Goal: Information Seeking & Learning: Compare options

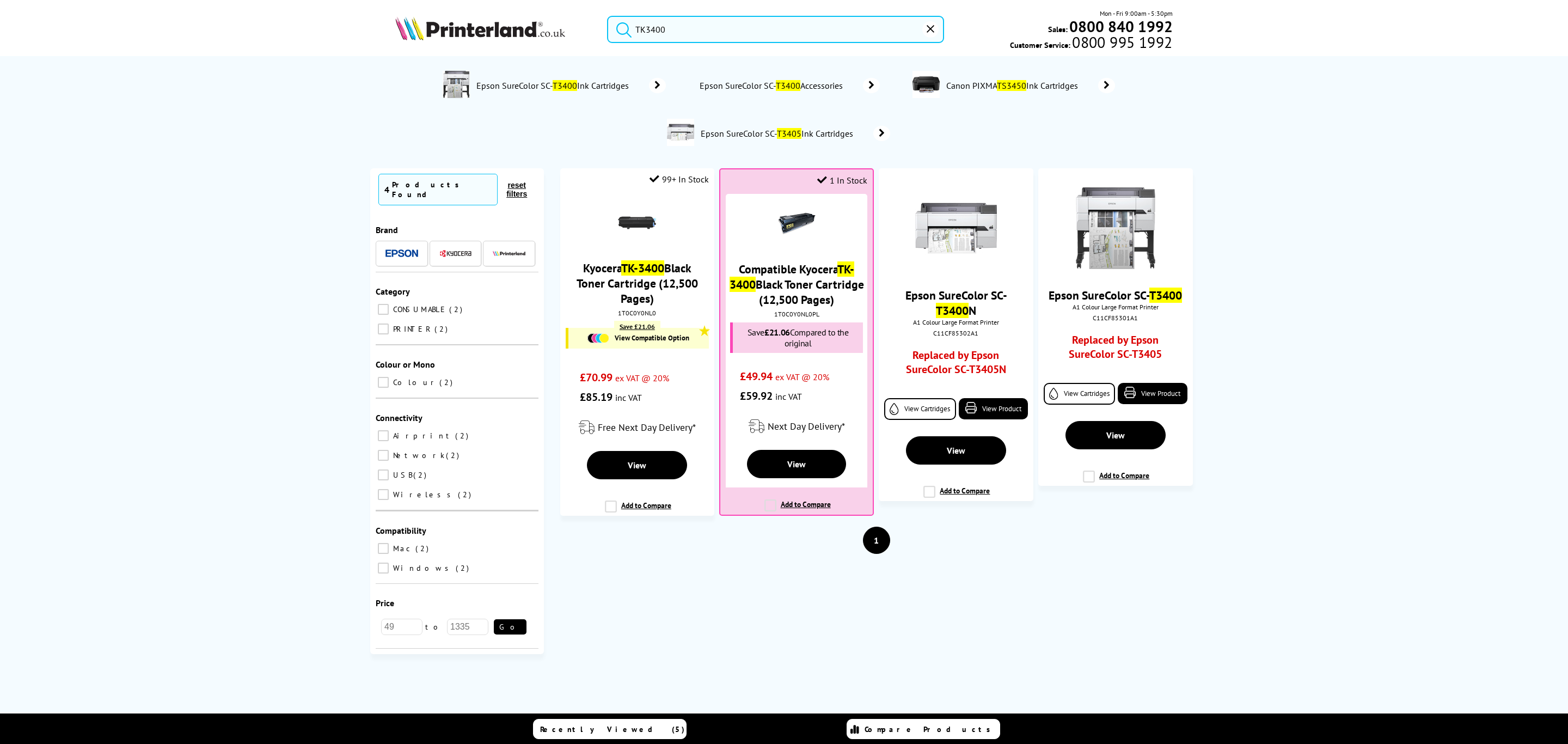
click at [508, 56] on header "TK3400 Mon - Fri 9:00am - 5:30pm Sales: 0800 840 1992 Customer Service: 0800 99…" at bounding box center [784, 46] width 1568 height 93
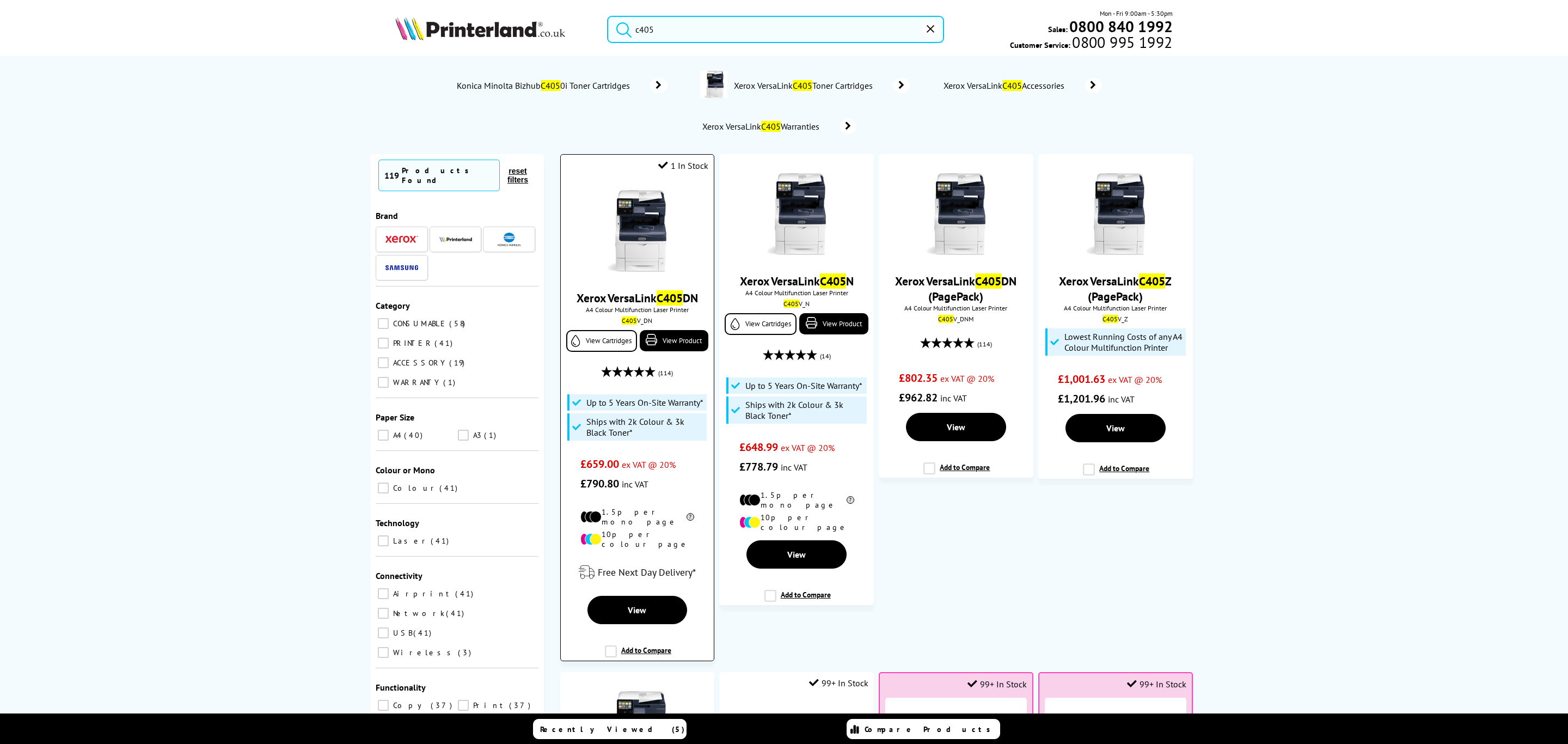
type input "c405"
click at [627, 246] on img at bounding box center [637, 231] width 82 height 82
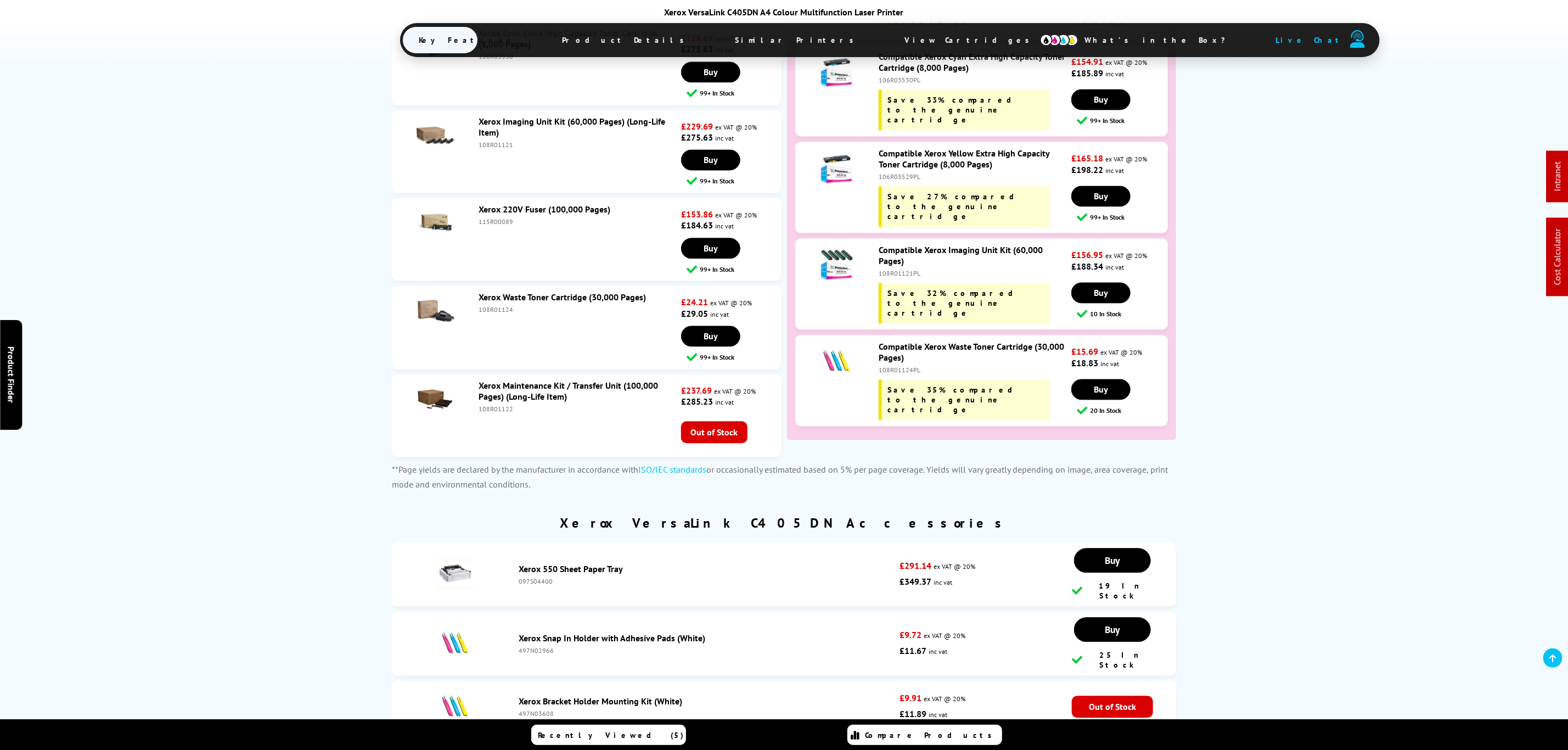
scroll to position [4916, 0]
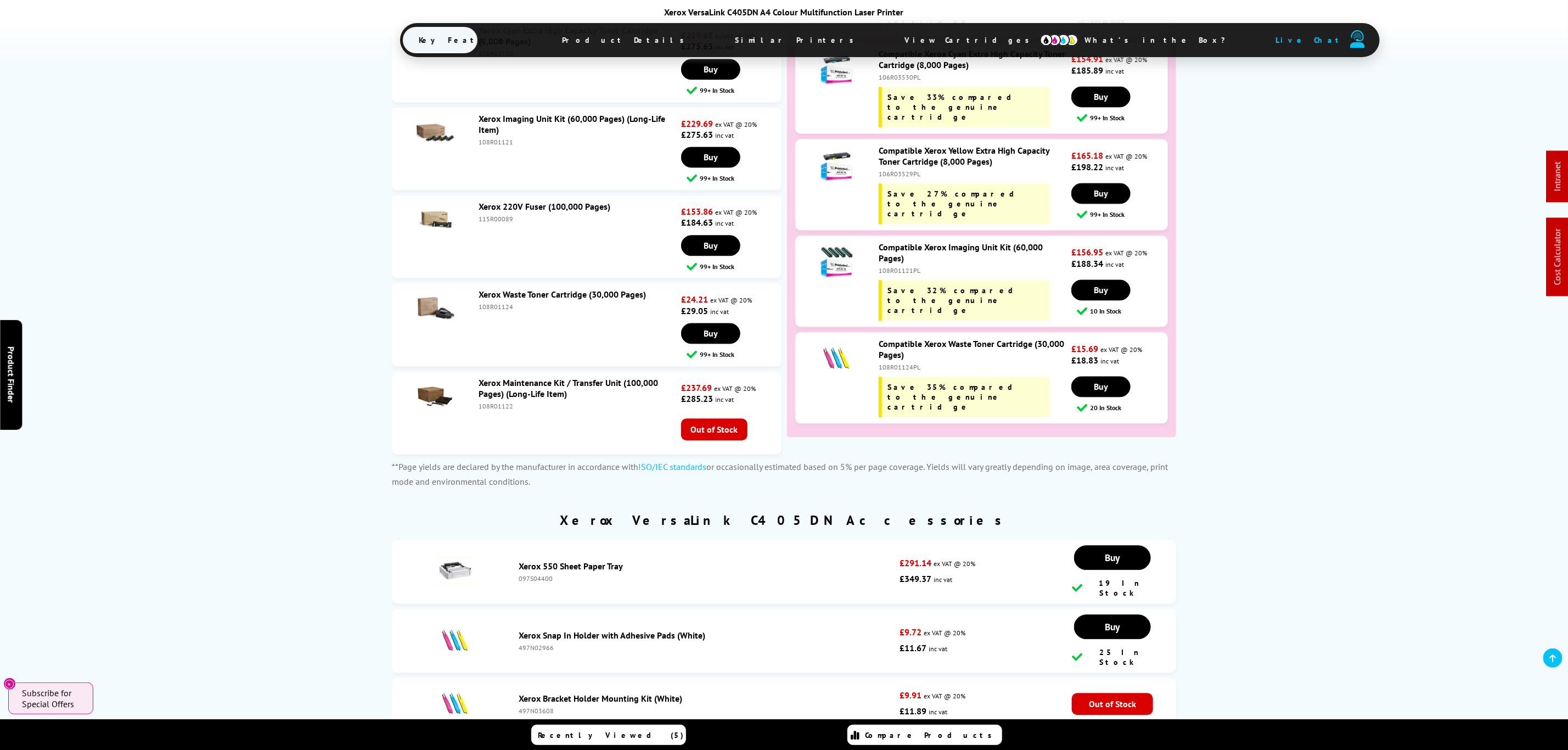
click at [495, 113] on link "Xerox Imaging Unit Kit (60,000 Pages) (Long-Life Item)" at bounding box center [571, 124] width 187 height 22
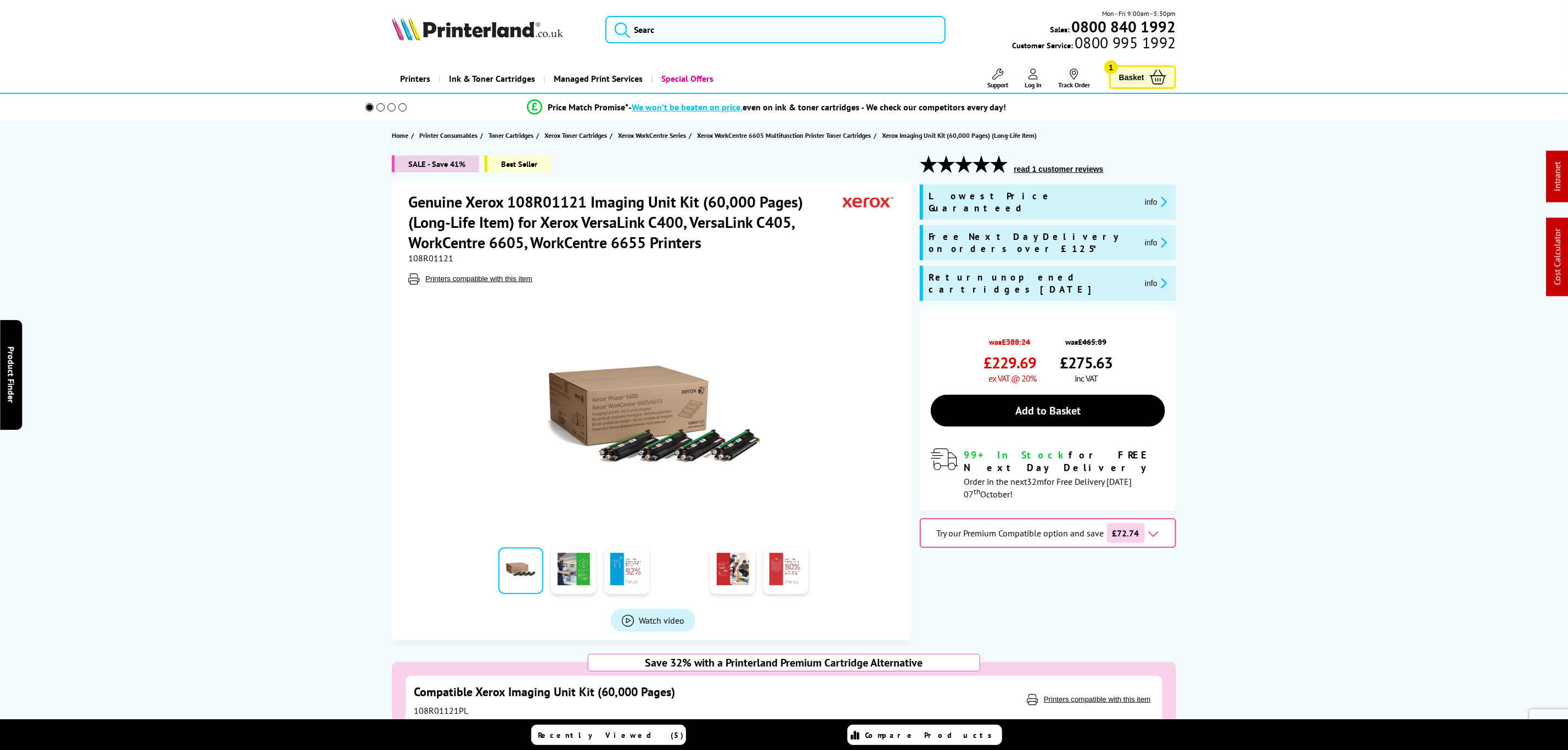
click at [426, 256] on span "108R01121" at bounding box center [431, 258] width 45 height 11
click at [426, 257] on span "108R01121" at bounding box center [431, 258] width 45 height 11
click at [791, 24] on input "search" at bounding box center [775, 30] width 340 height 28
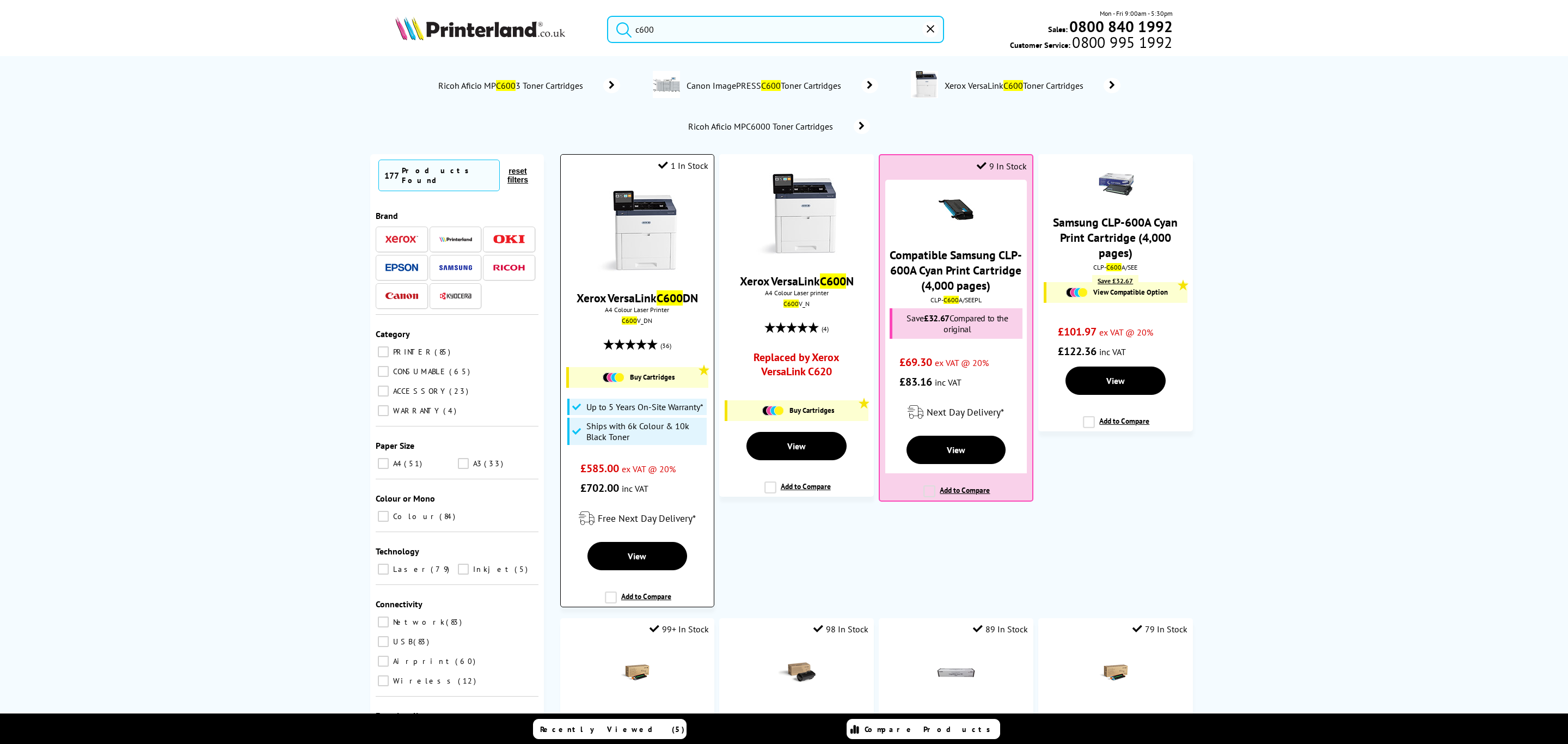
type input "c600"
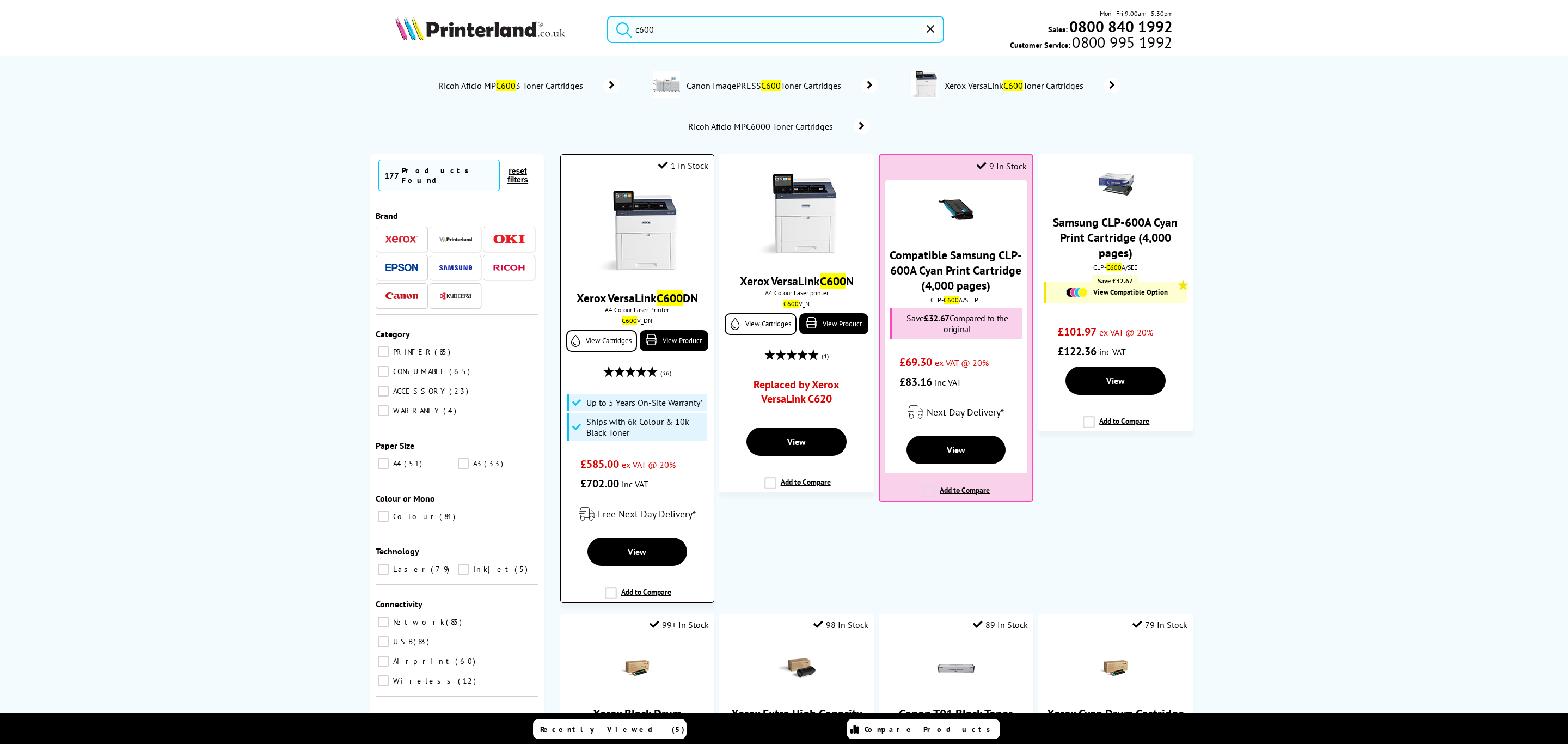
click at [658, 216] on img at bounding box center [637, 231] width 82 height 82
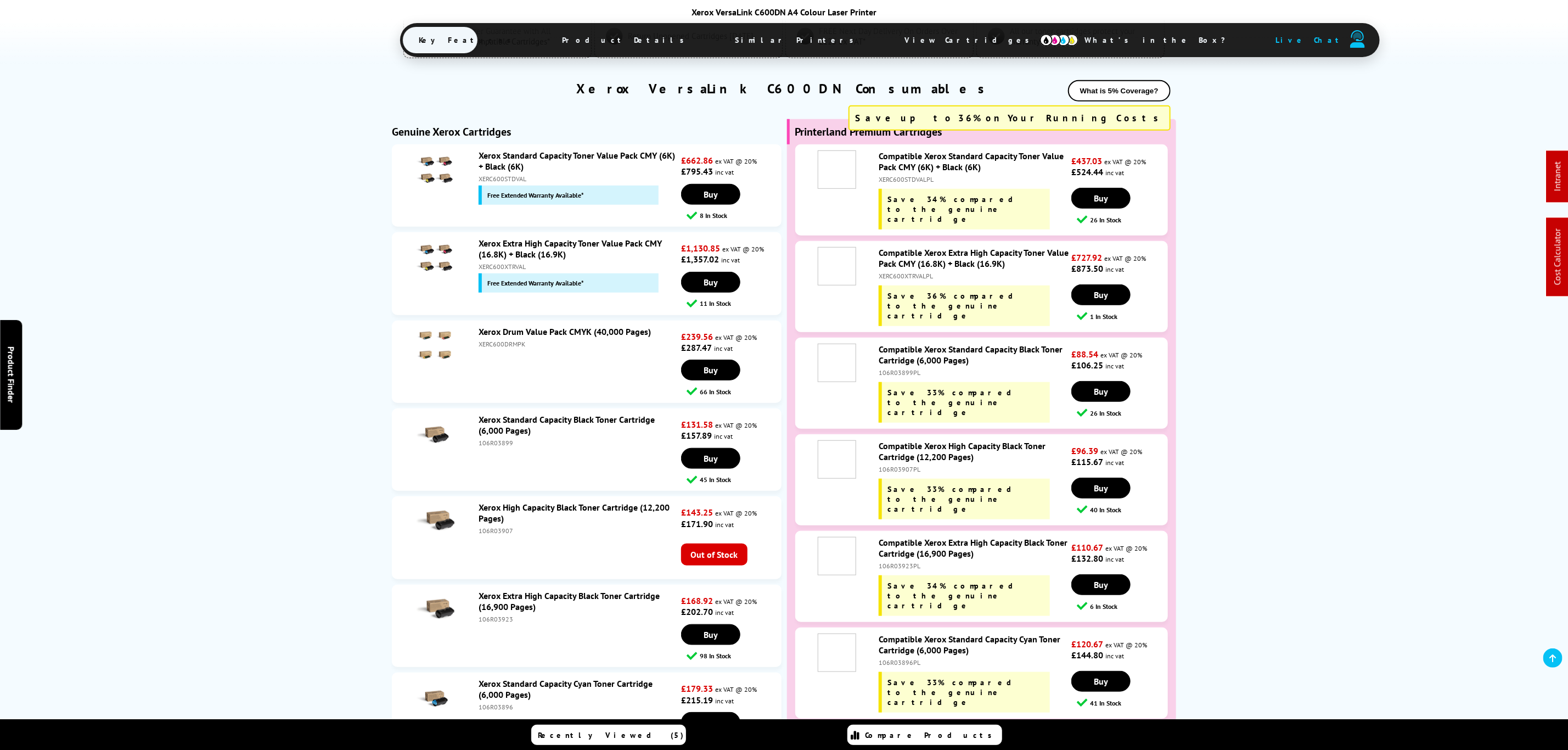
scroll to position [3620, 0]
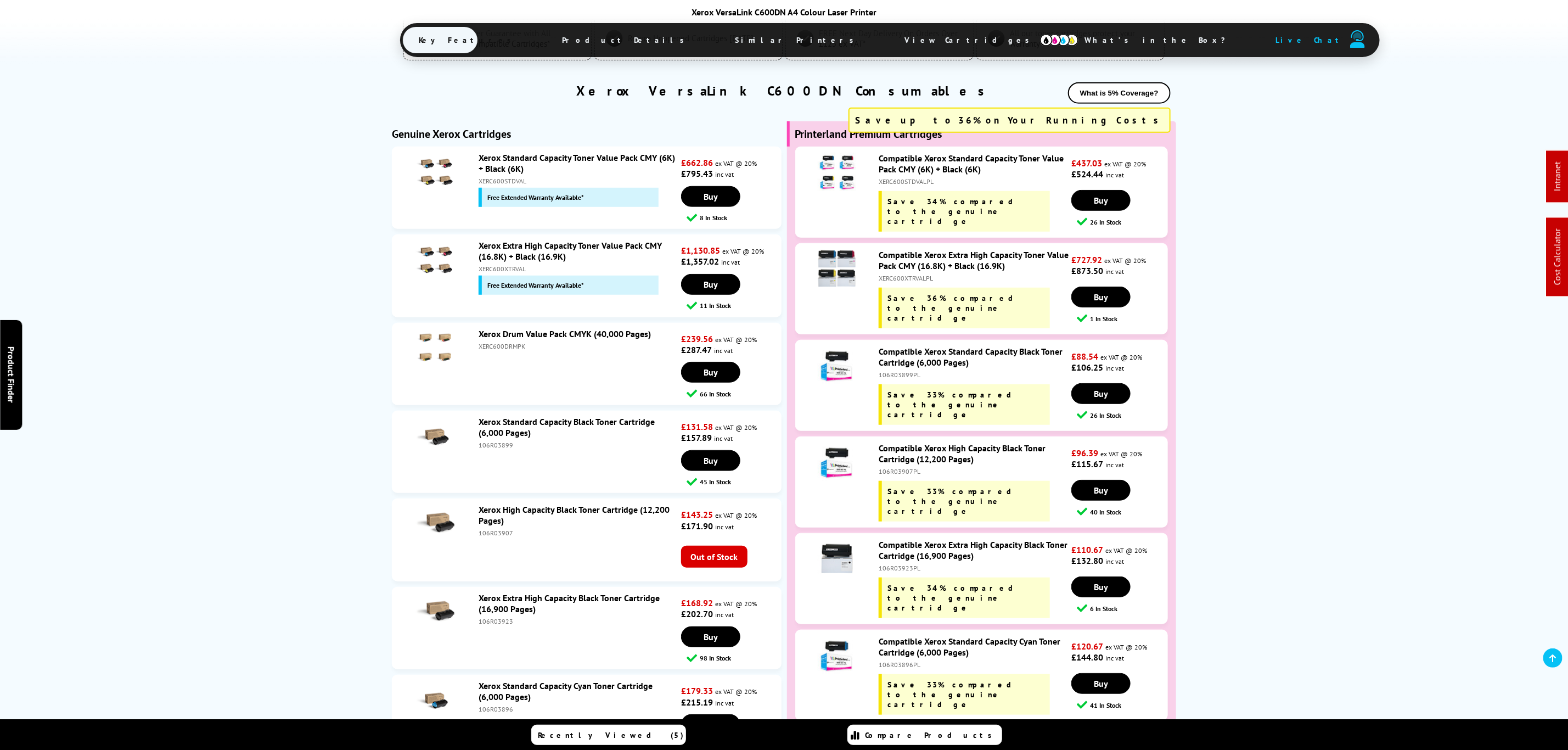
click at [495, 264] on div "XERC600XTRVAL" at bounding box center [578, 268] width 200 height 8
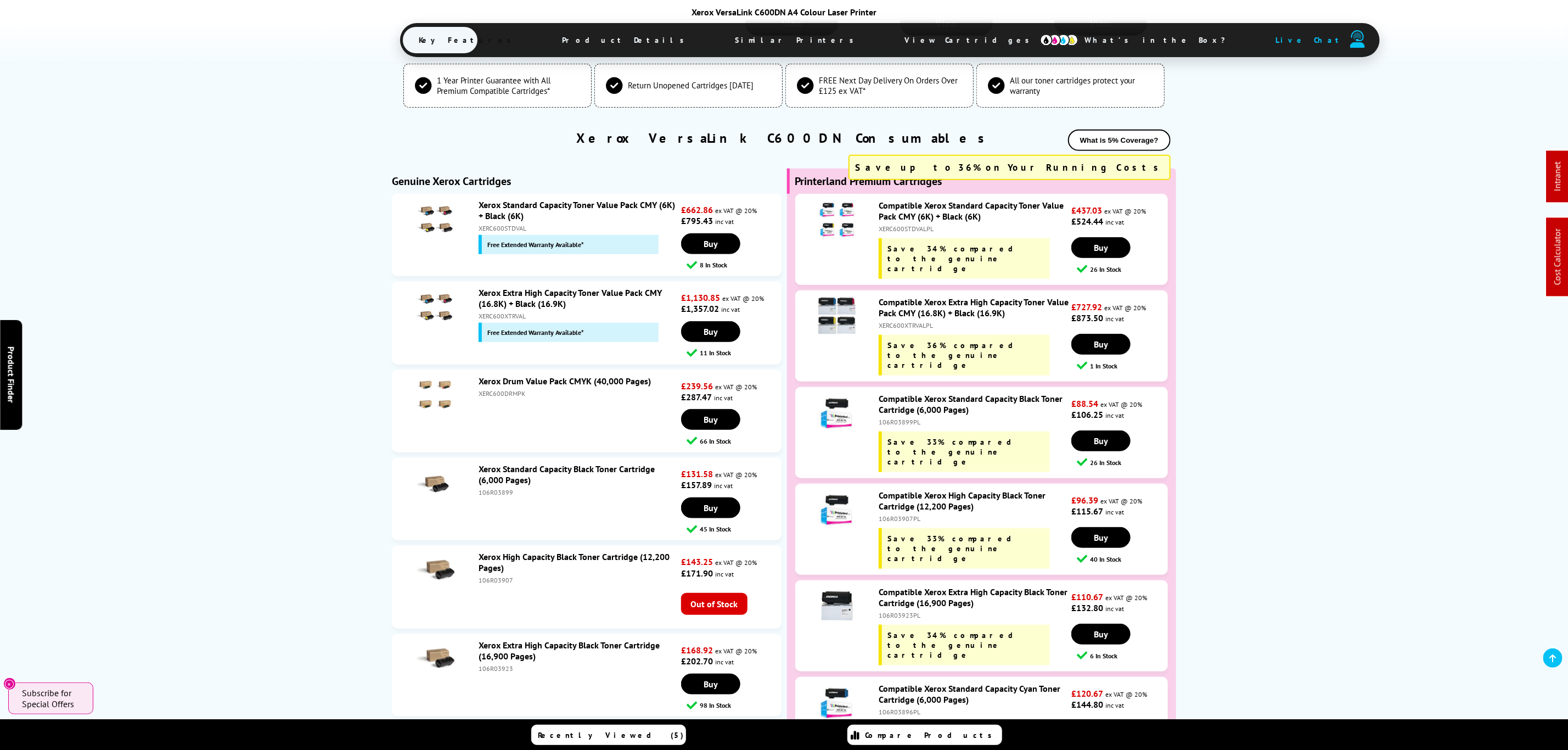
scroll to position [3668, 0]
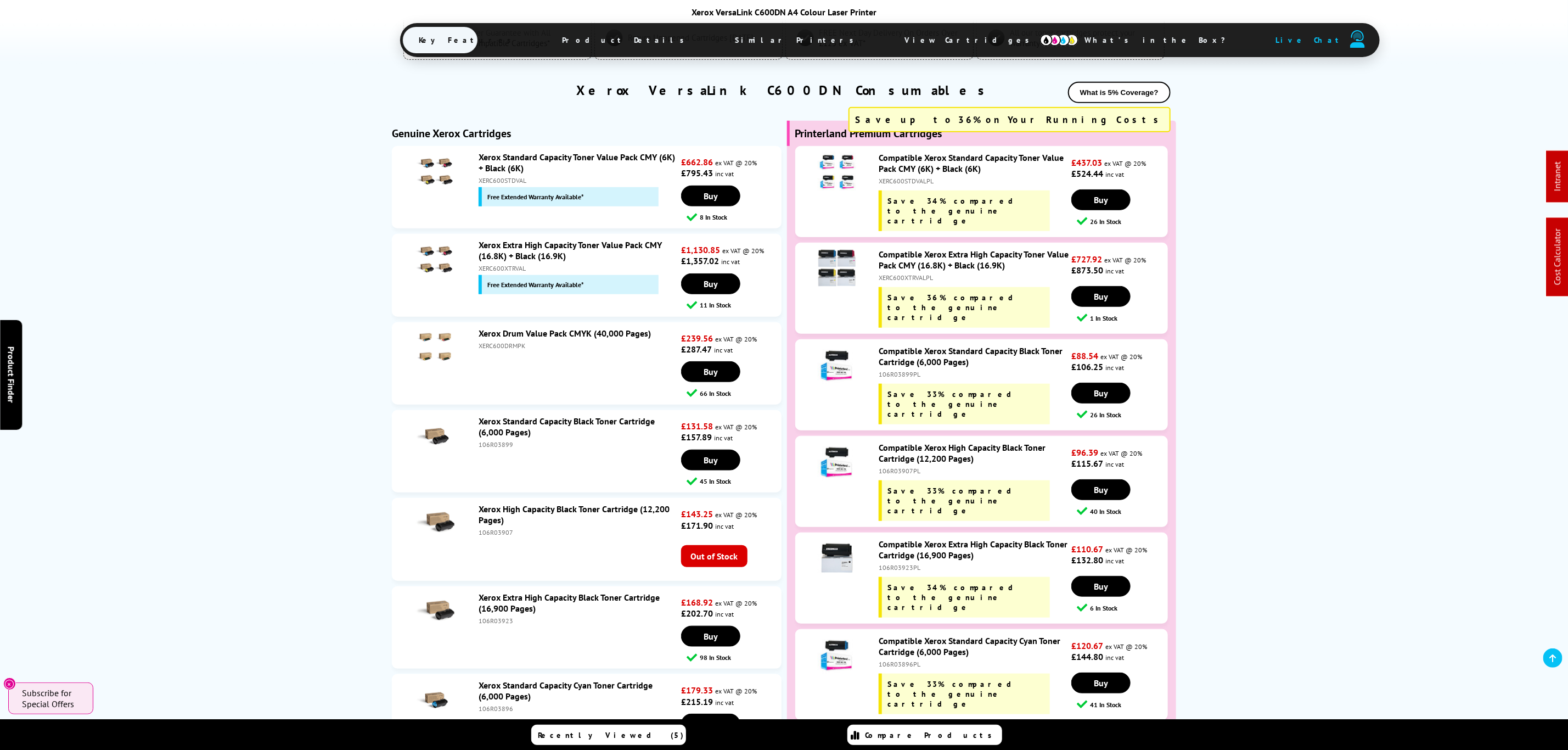
copy div "XERC600XTRVAL"
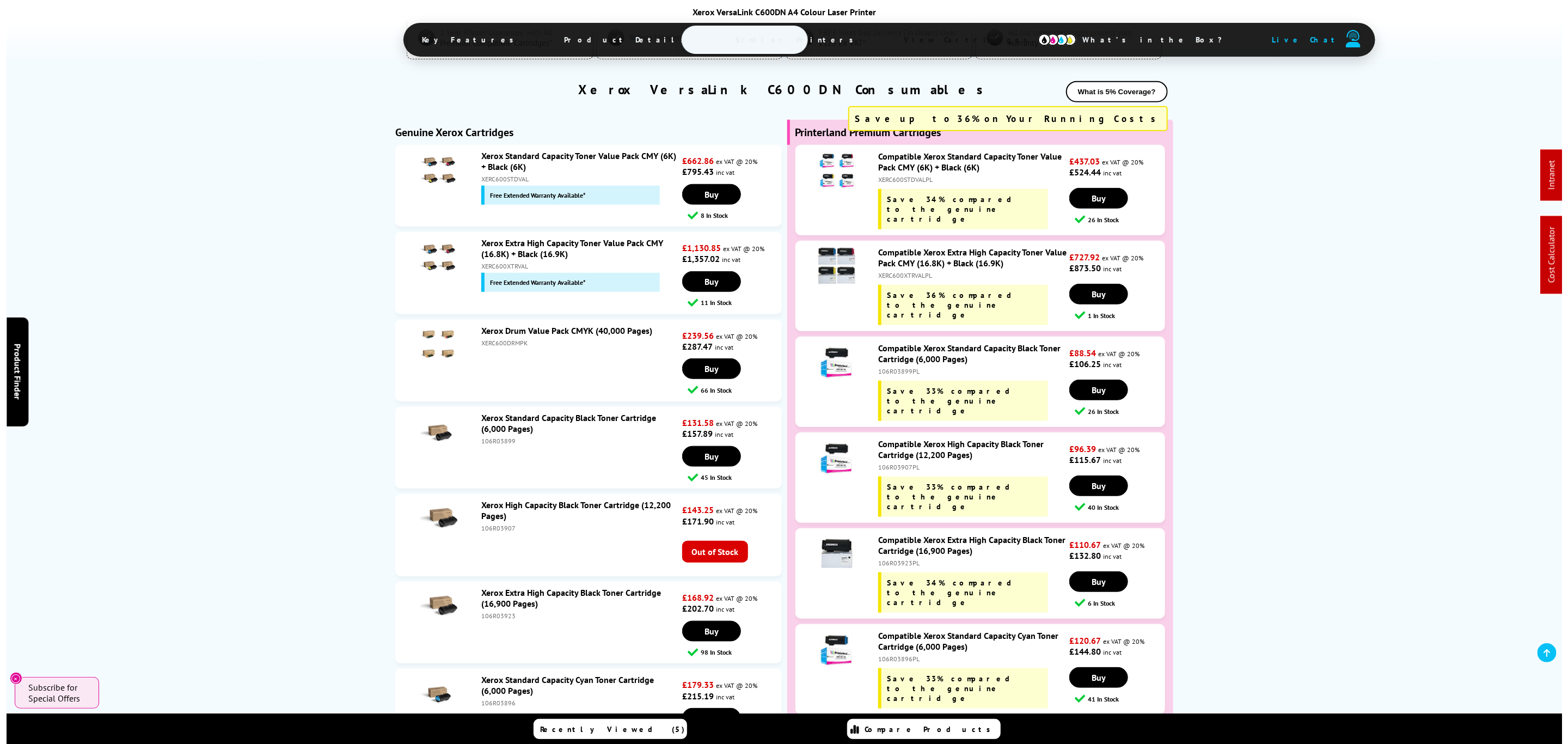
scroll to position [0, 0]
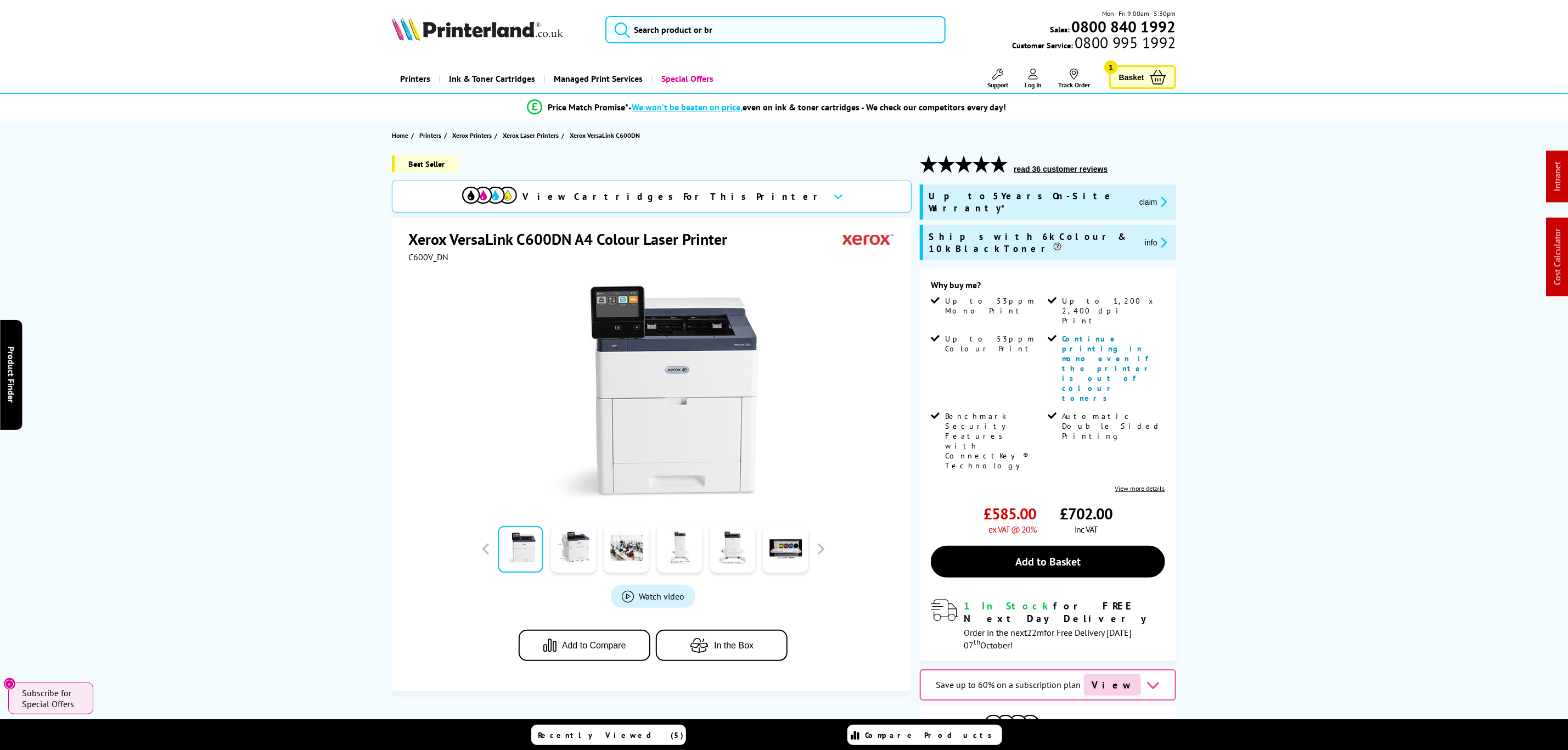
drag, startPoint x: 889, startPoint y: 101, endPoint x: 894, endPoint y: 60, distance: 41.3
click at [888, 33] on input "search" at bounding box center [775, 30] width 340 height 28
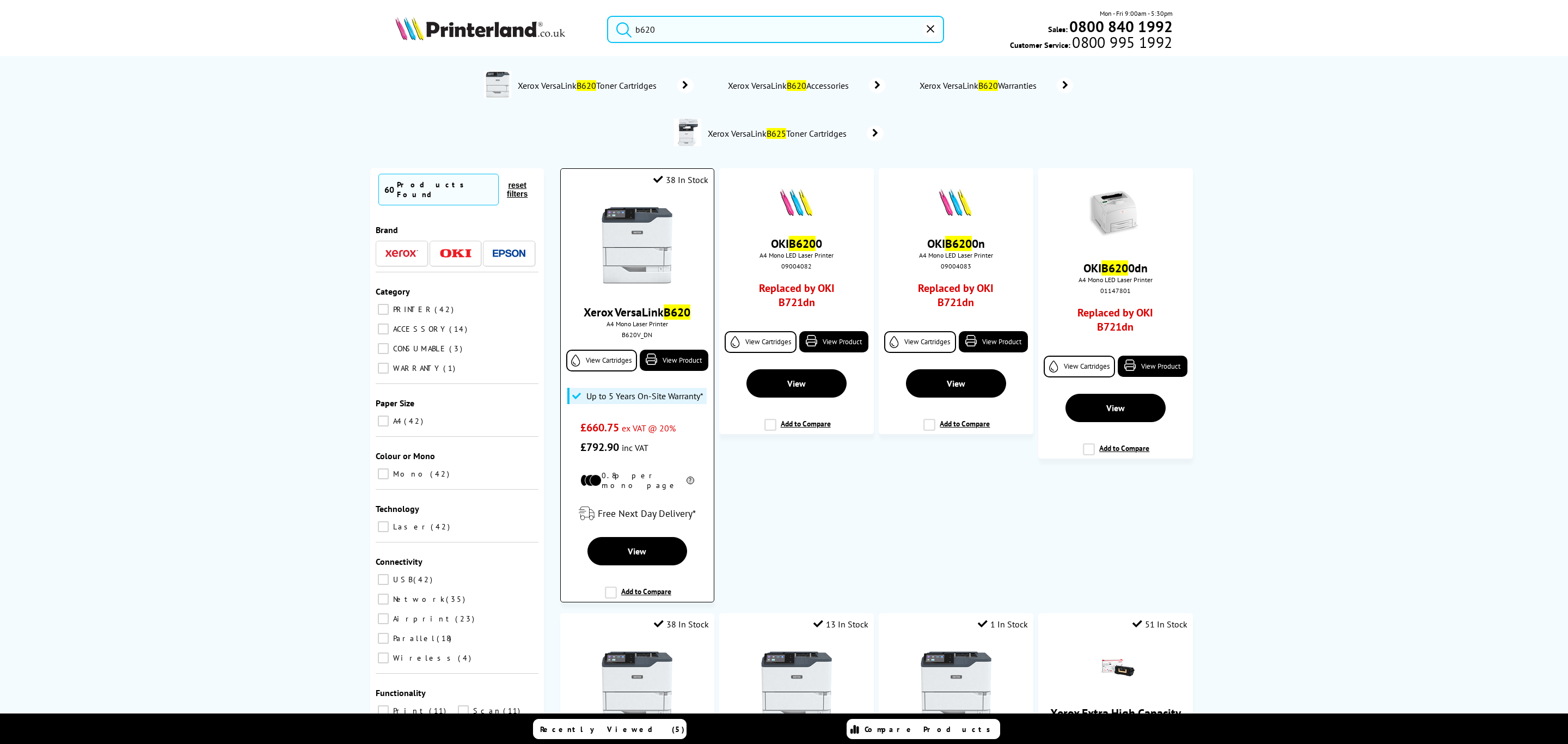
type input "b620"
click at [616, 275] on img at bounding box center [637, 245] width 82 height 82
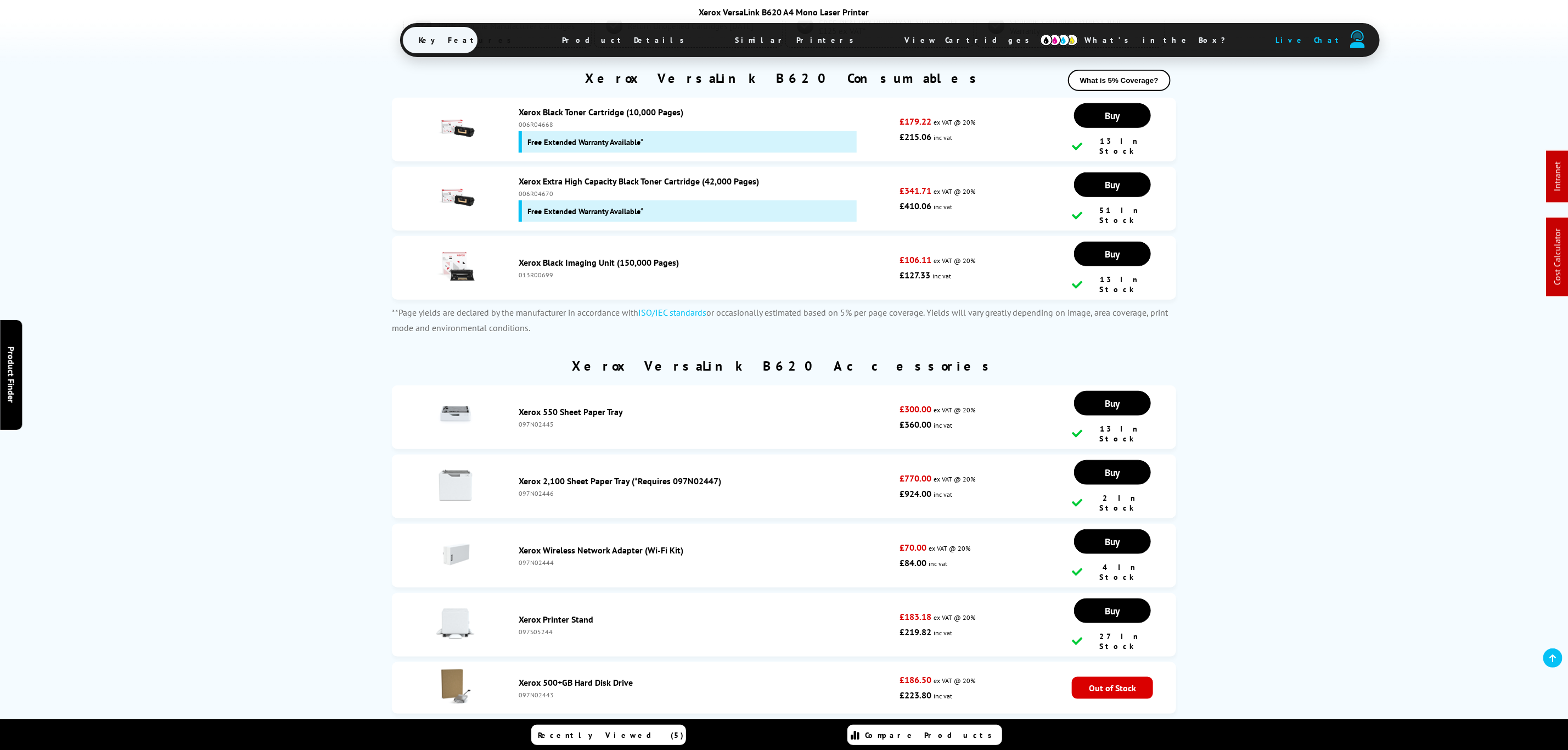
click at [538, 198] on div "006R04670" at bounding box center [706, 193] width 376 height 8
copy div "006R04670"
